Goal: Navigation & Orientation: Find specific page/section

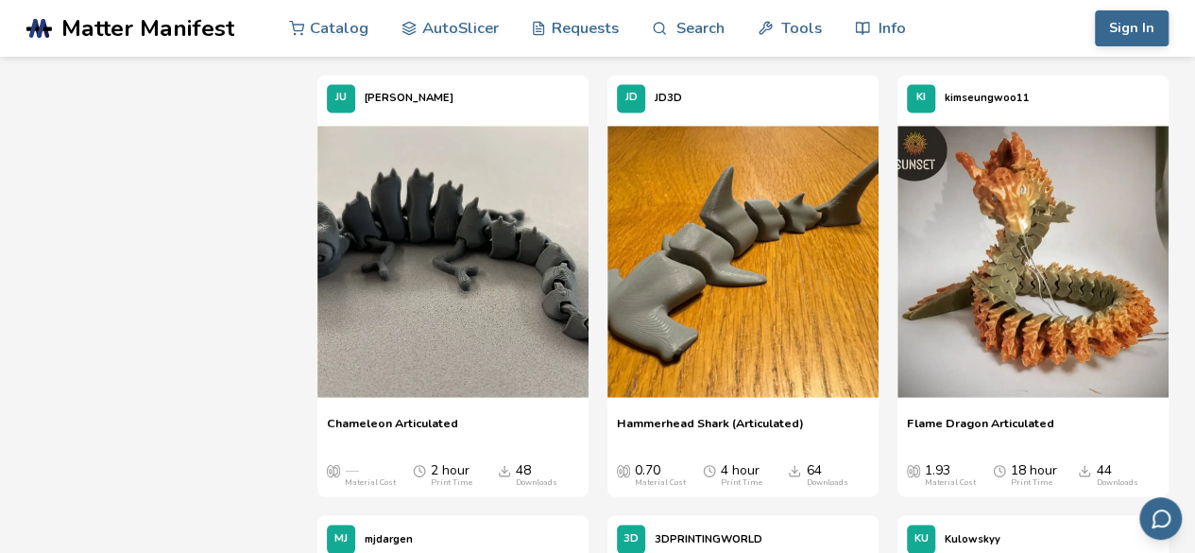
scroll to position [1566, 0]
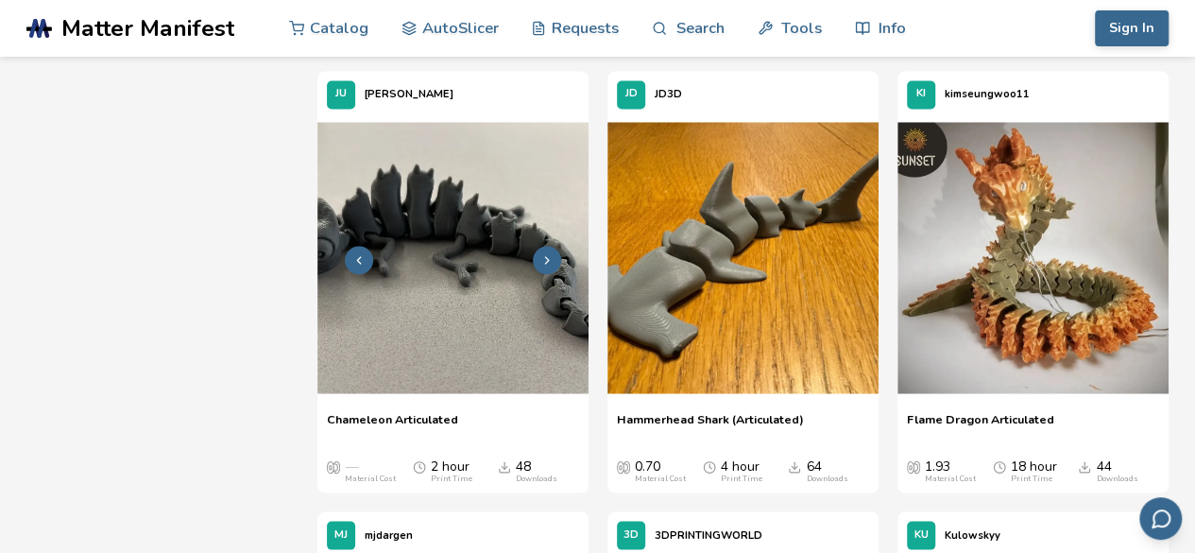
click at [545, 256] on icon at bounding box center [546, 259] width 13 height 13
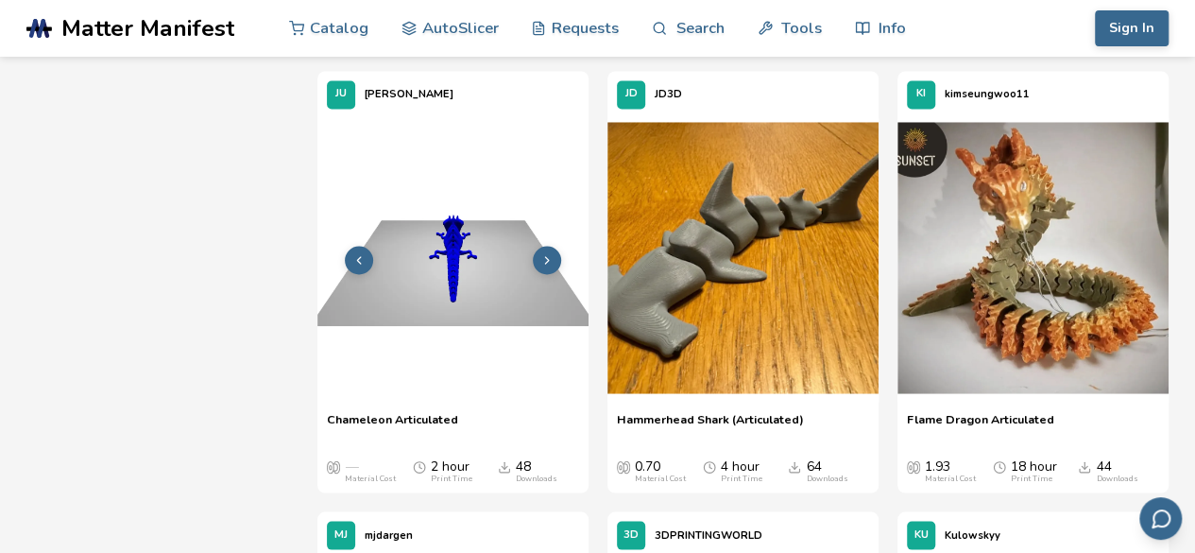
click at [545, 256] on icon at bounding box center [546, 259] width 13 height 13
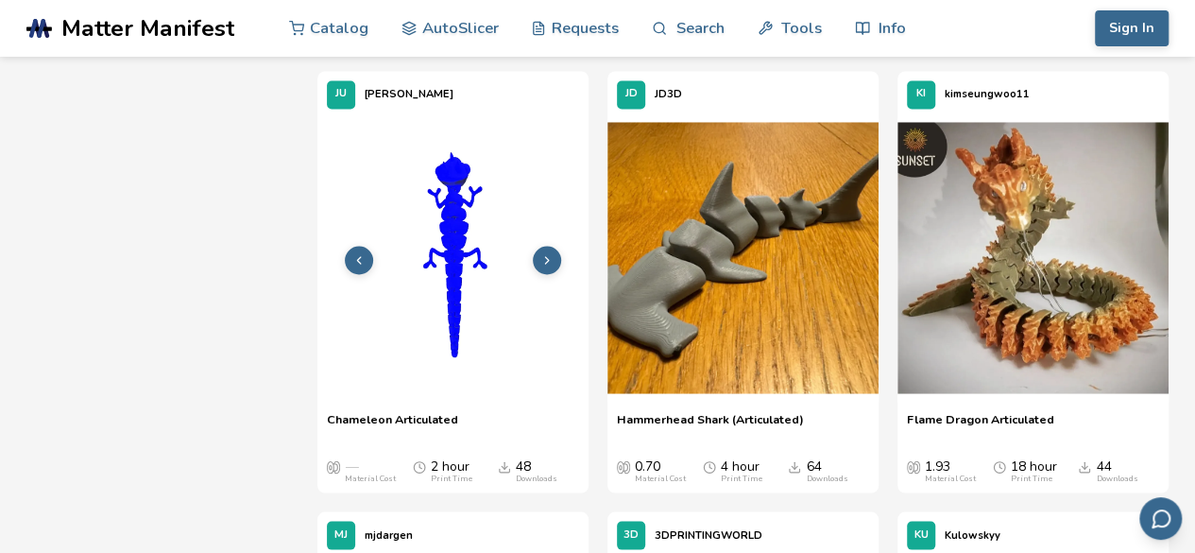
click at [545, 256] on icon at bounding box center [546, 259] width 13 height 13
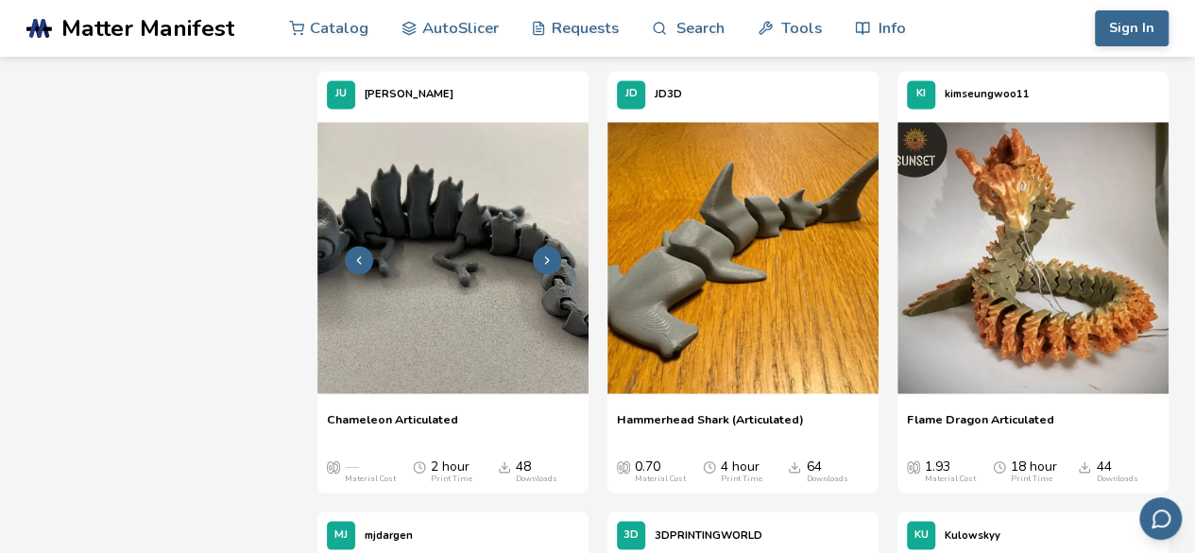
click at [545, 256] on icon at bounding box center [546, 259] width 13 height 13
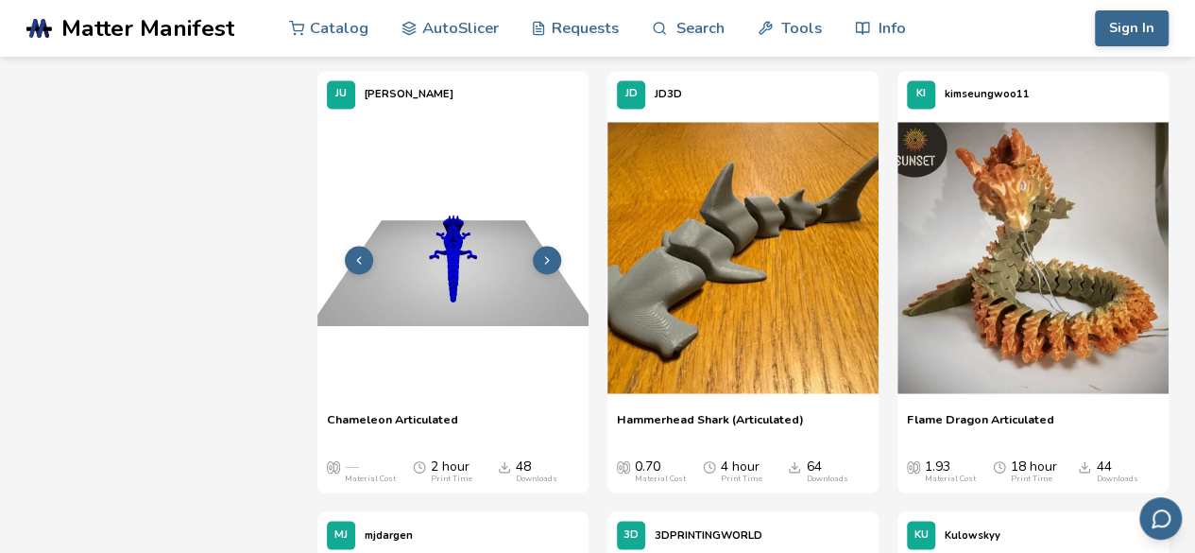
click at [545, 256] on icon at bounding box center [546, 259] width 13 height 13
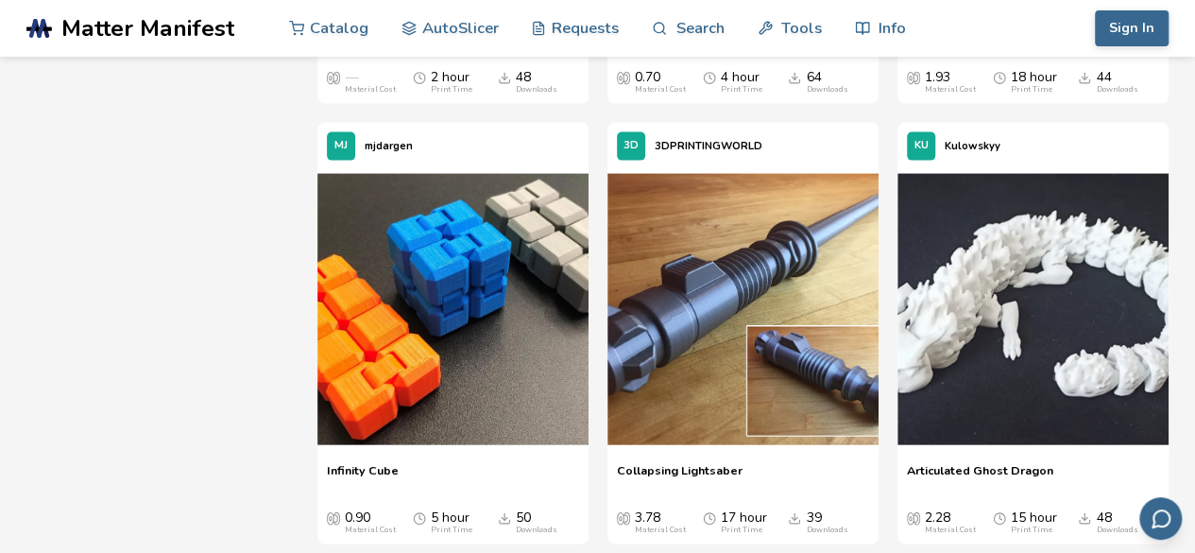
scroll to position [1955, 0]
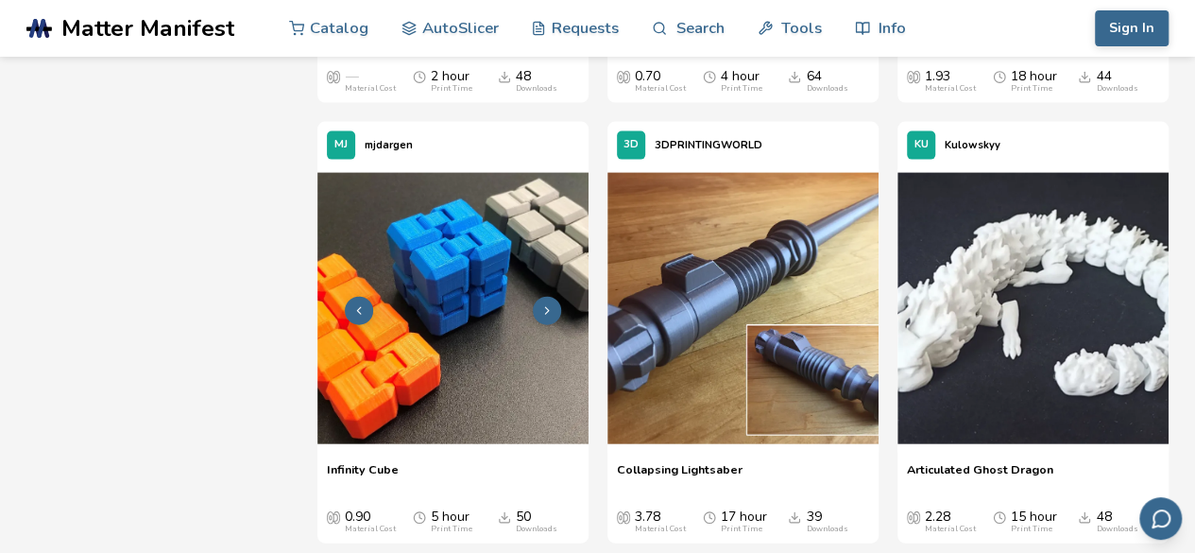
click at [551, 315] on icon at bounding box center [546, 310] width 13 height 13
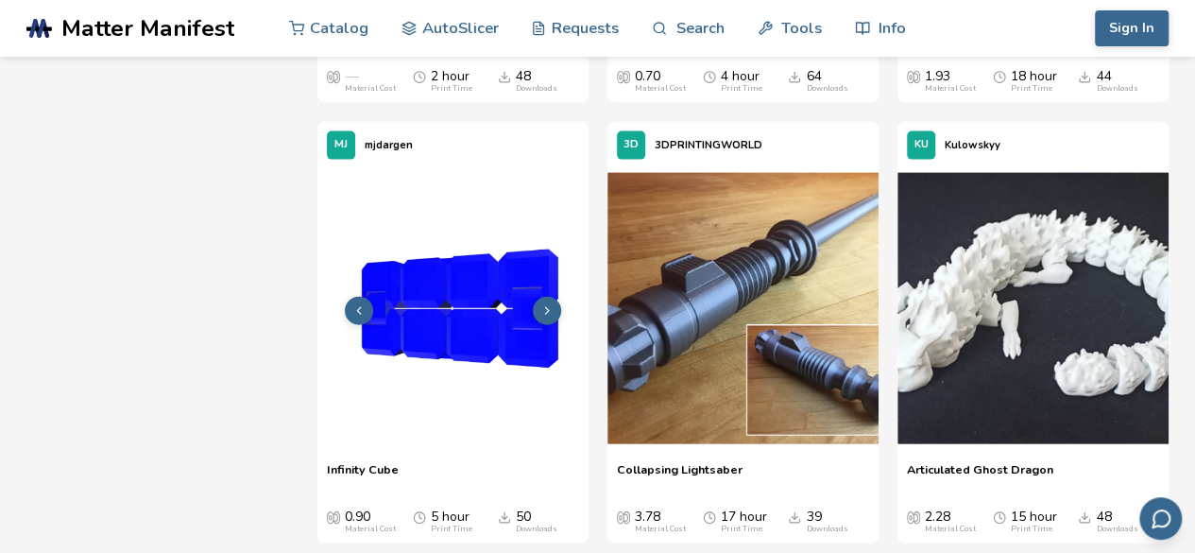
click at [551, 315] on icon at bounding box center [546, 310] width 13 height 13
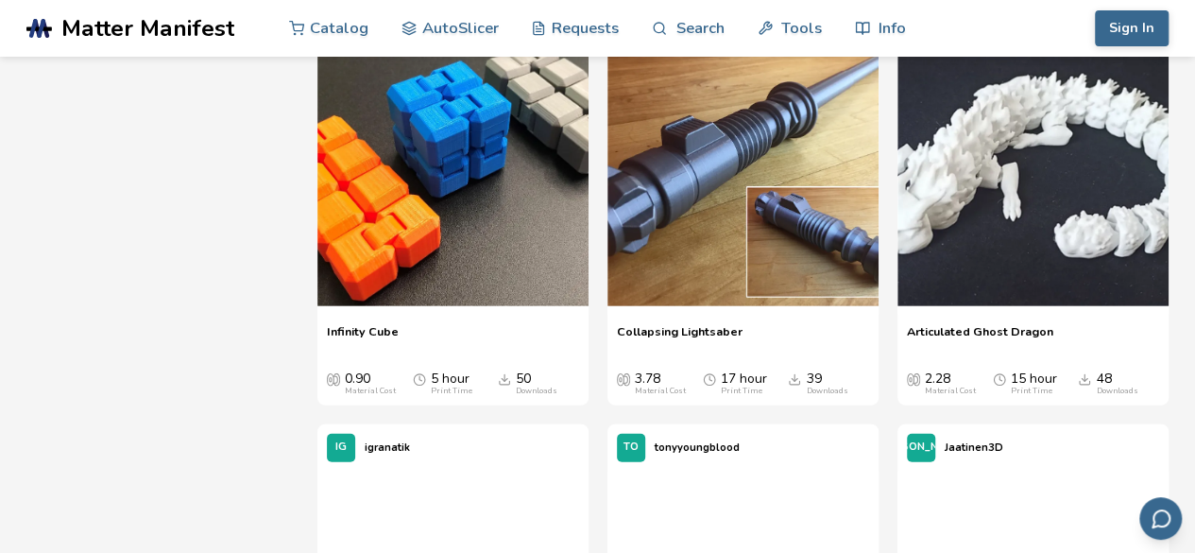
scroll to position [2091, 0]
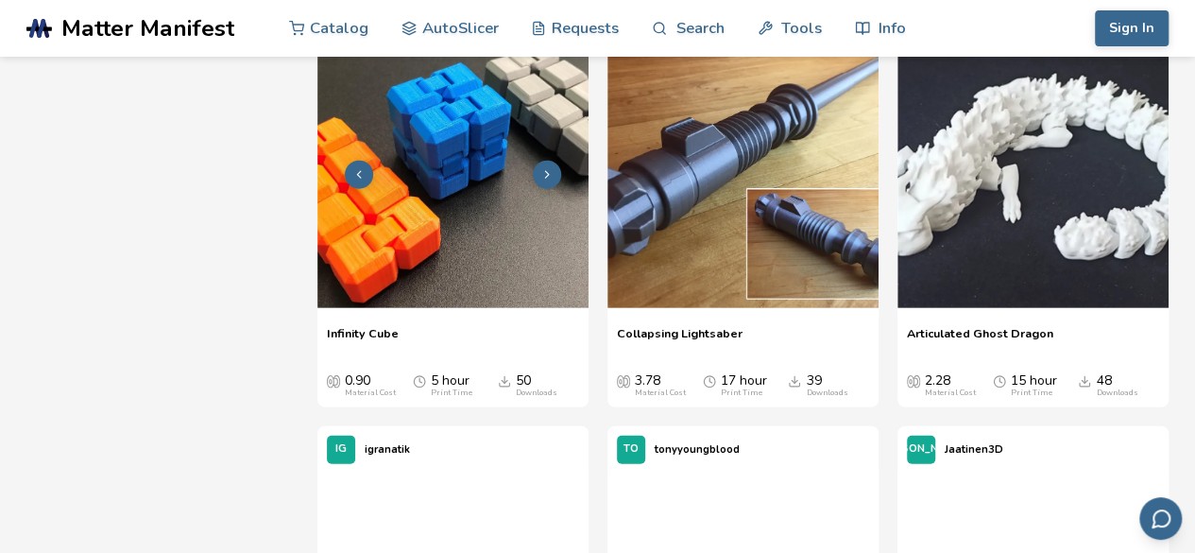
click at [451, 223] on img at bounding box center [452, 172] width 271 height 271
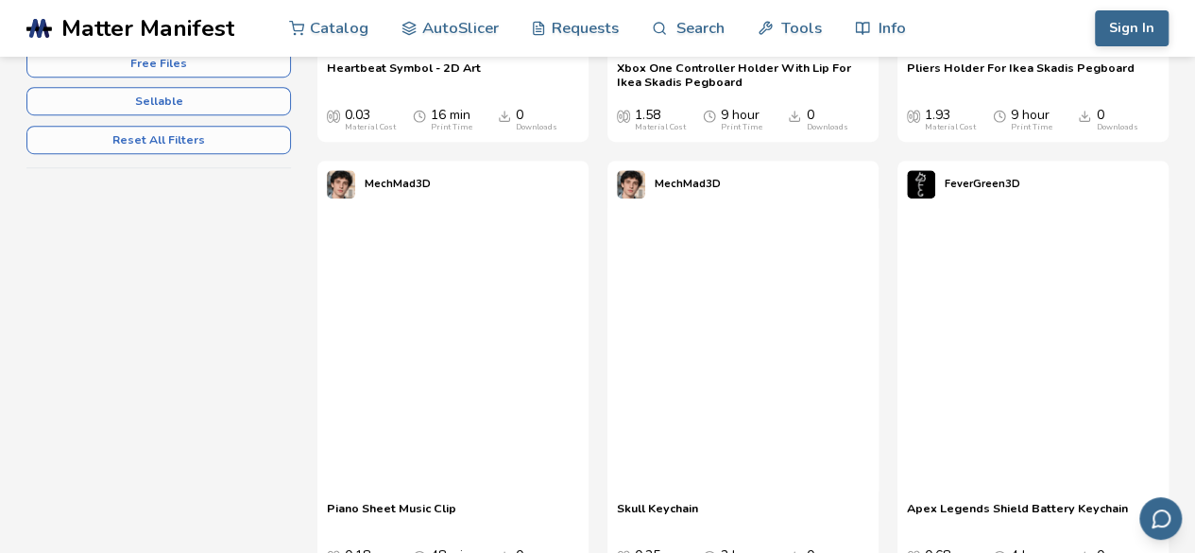
scroll to position [768, 0]
